Goal: Transaction & Acquisition: Obtain resource

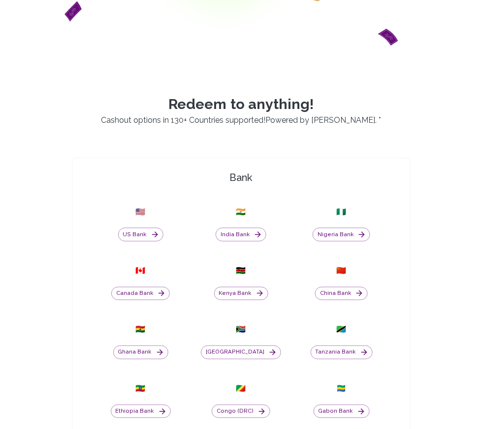
scroll to position [200, 0]
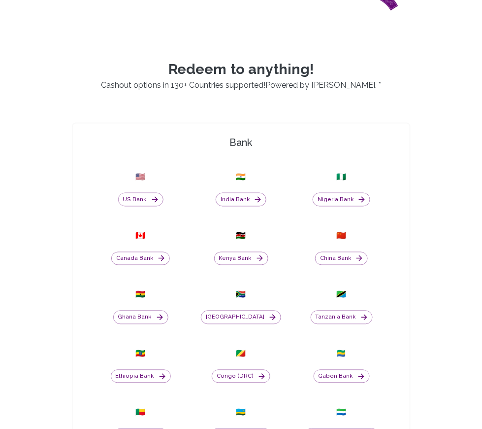
click at [350, 206] on button "Nigeria Bank" at bounding box center [342, 200] width 58 height 14
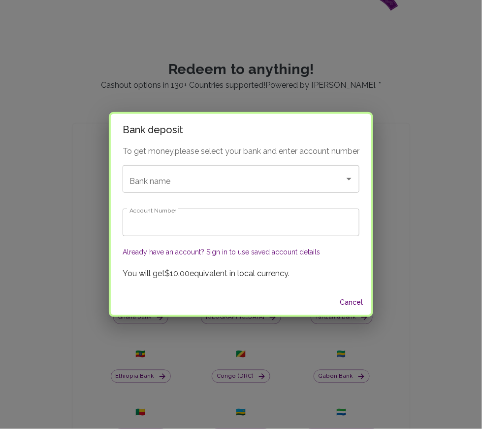
click at [159, 178] on div "Bank name Bank name" at bounding box center [241, 179] width 237 height 28
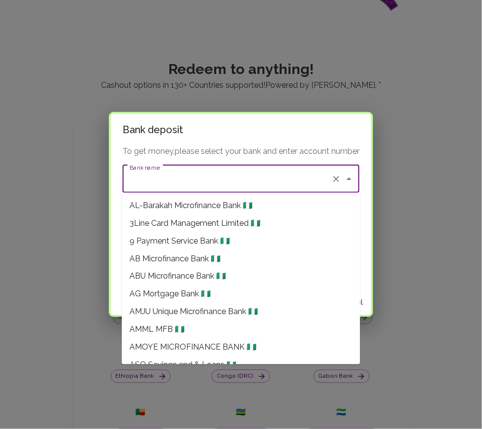
click at [192, 179] on input "Bank name" at bounding box center [227, 178] width 200 height 19
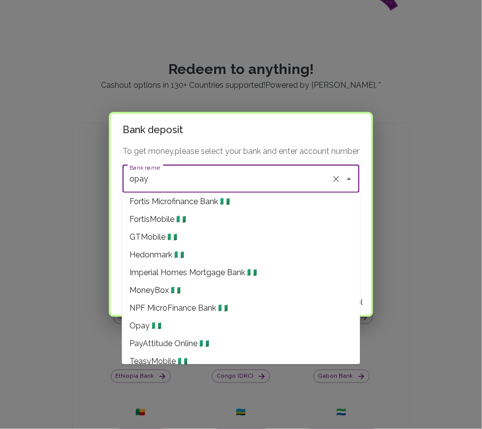
scroll to position [133, 0]
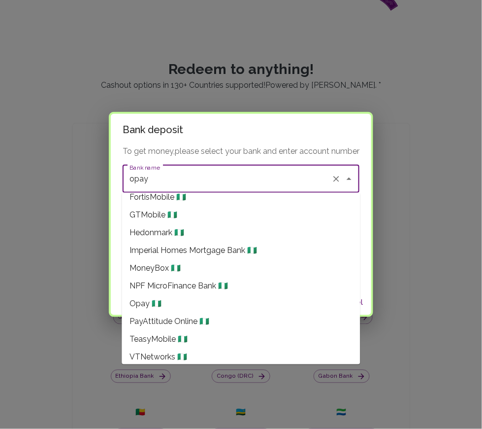
click at [282, 307] on li "Opay 🇳🇬" at bounding box center [241, 304] width 238 height 18
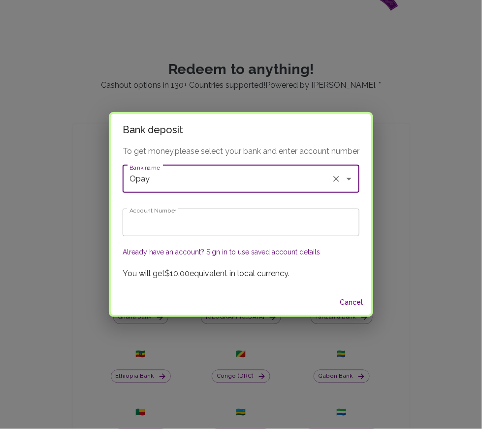
type input "Opay"
click at [279, 219] on input "Account Number" at bounding box center [241, 222] width 237 height 28
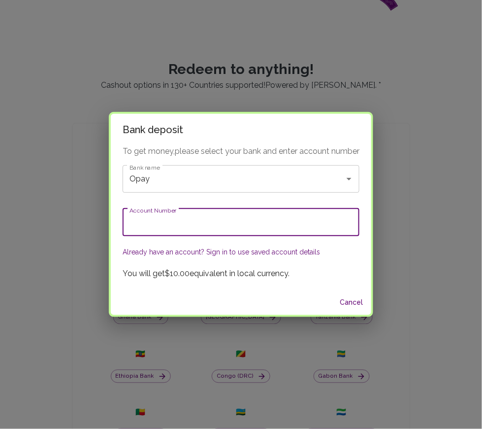
type input "8103223293"
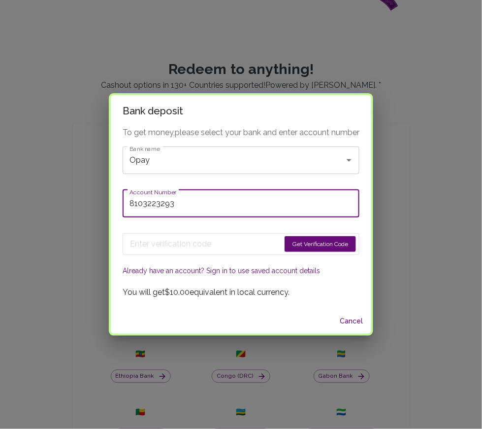
click at [333, 244] on button "Get Verification Code" at bounding box center [320, 244] width 71 height 16
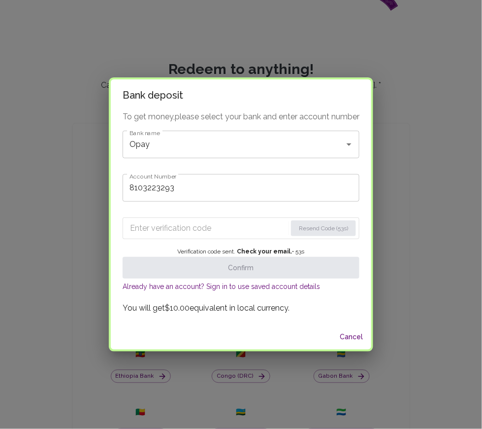
click at [156, 232] on input "Enter verification code" at bounding box center [208, 228] width 157 height 16
click at [139, 230] on input "Enter verification code" at bounding box center [208, 228] width 156 height 16
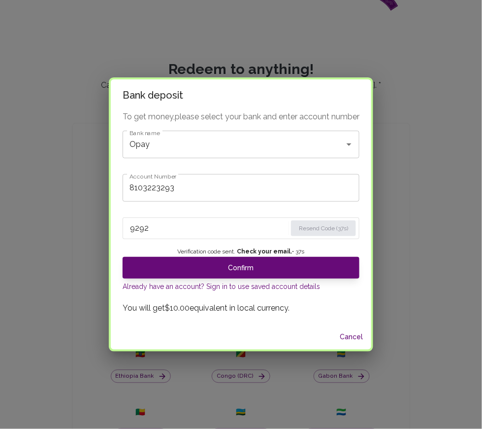
type input "9292"
click at [161, 275] on button "Confirm" at bounding box center [241, 268] width 237 height 22
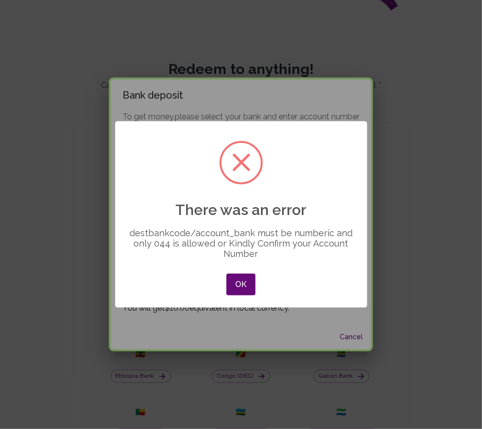
click at [243, 284] on button "OK" at bounding box center [241, 284] width 29 height 22
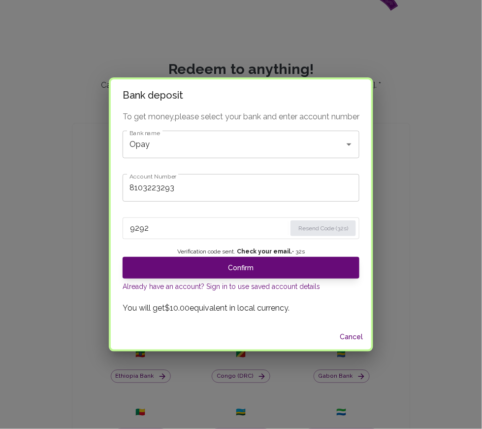
click at [354, 336] on button "Cancel" at bounding box center [352, 337] width 32 height 18
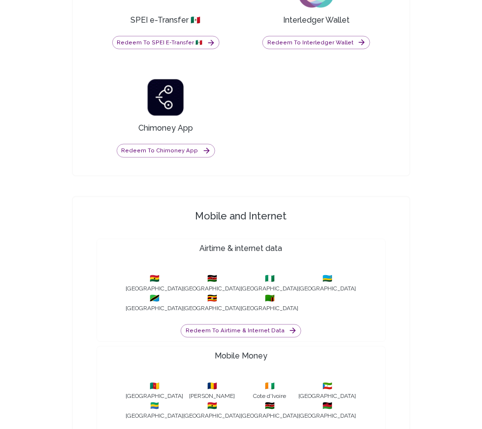
scroll to position [1005, 0]
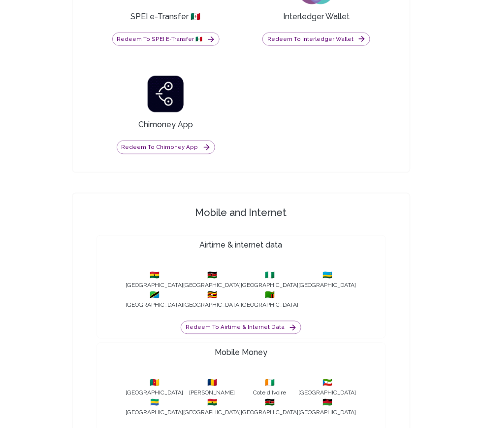
click at [289, 332] on icon "button" at bounding box center [293, 327] width 9 height 9
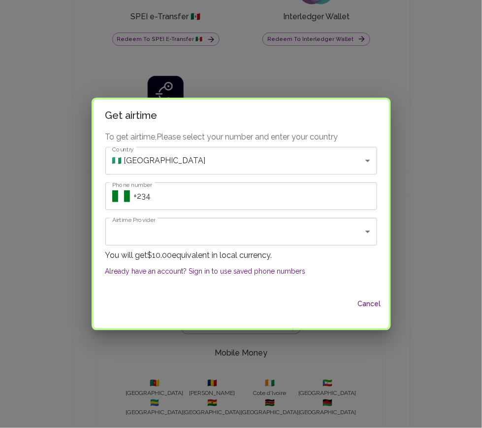
click at [216, 210] on input "Phone number" at bounding box center [255, 196] width 243 height 28
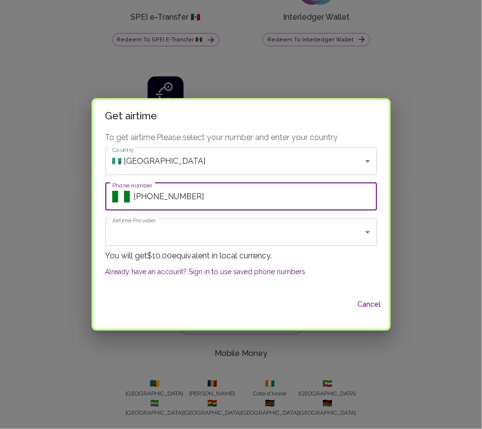
type input "+2347026851099"
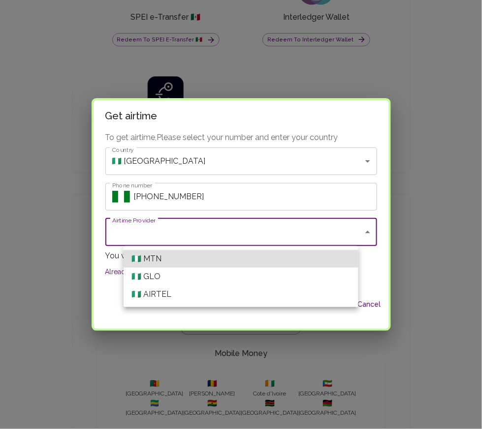
click at [152, 257] on li "🇳🇬 MTN" at bounding box center [241, 259] width 235 height 18
type input "MTN"
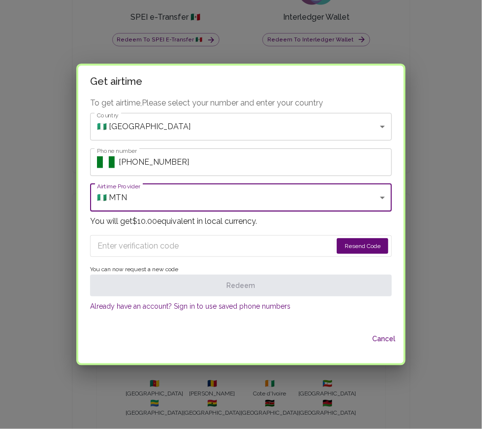
click at [345, 245] on button "Resend Code" at bounding box center [363, 246] width 52 height 16
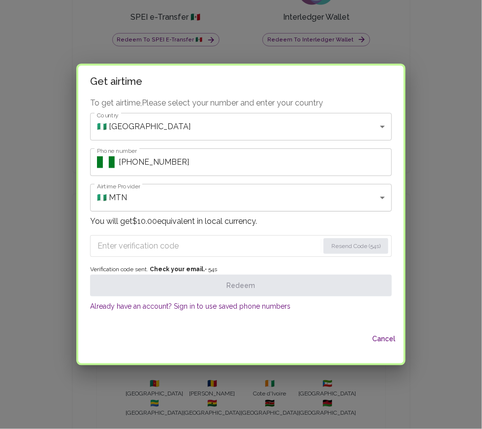
click at [151, 243] on input "Enter verification code" at bounding box center [209, 246] width 222 height 16
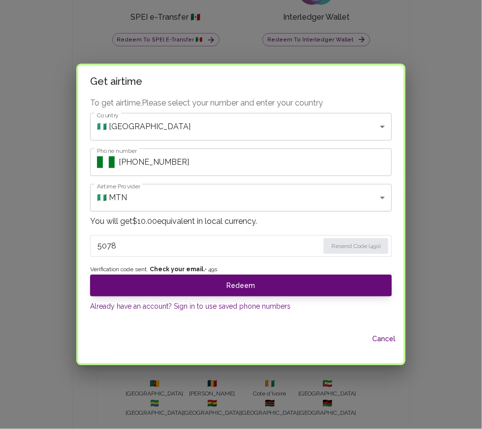
type input "5078"
click at [313, 283] on button "Redeem" at bounding box center [241, 285] width 302 height 22
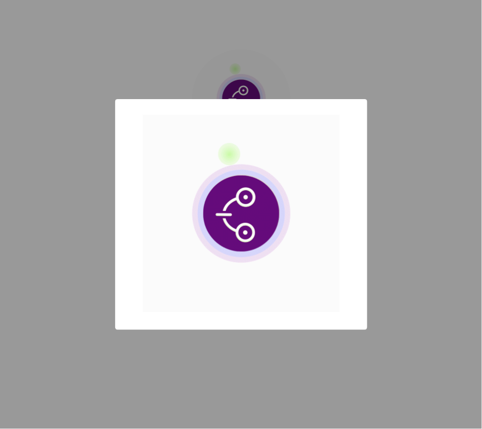
scroll to position [57, 0]
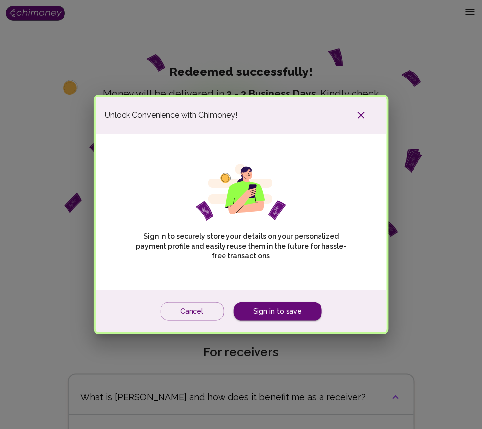
click at [196, 308] on button "Cancel" at bounding box center [193, 311] width 64 height 18
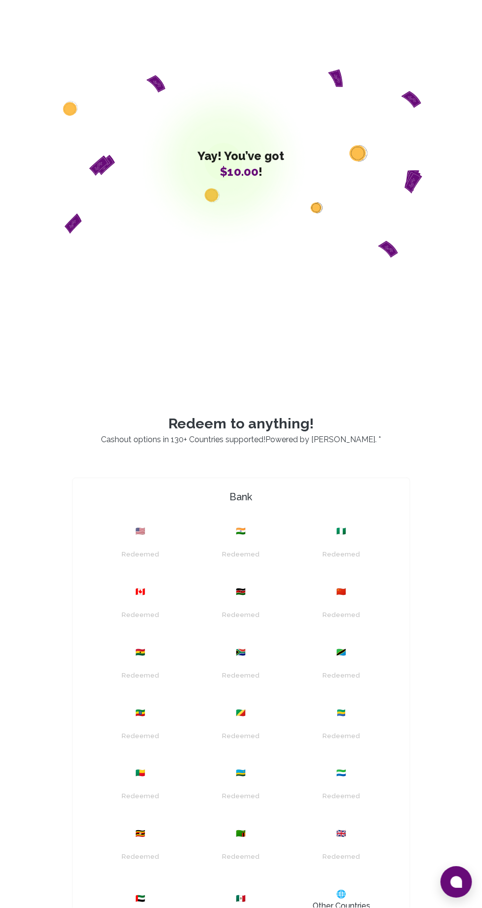
scroll to position [59, 0]
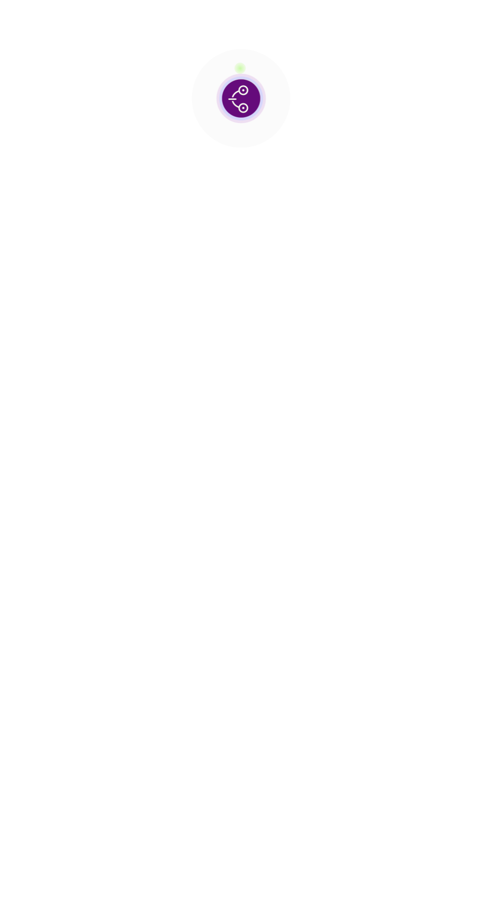
scroll to position [57, 0]
